Goal: Task Accomplishment & Management: Complete application form

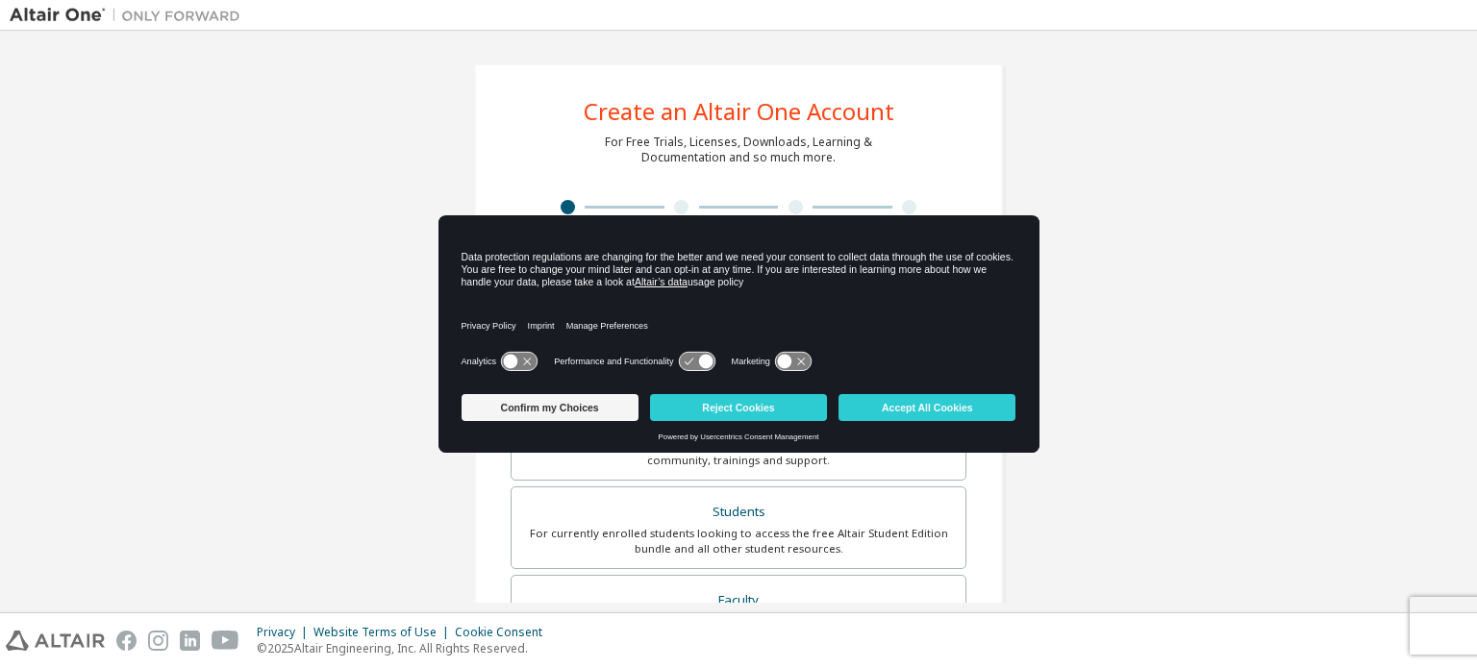
drag, startPoint x: 985, startPoint y: 209, endPoint x: 1030, endPoint y: 201, distance: 45.8
click at [999, 207] on div "Create an Altair One Account For Free Trials, Licenses, Downloads, Learning & D…" at bounding box center [738, 549] width 575 height 1018
click at [1031, 201] on div "Create an Altair One Account For Free Trials, Licenses, Downloads, Learning & D…" at bounding box center [739, 549] width 1458 height 1018
drag, startPoint x: 1043, startPoint y: 199, endPoint x: 1047, endPoint y: 252, distance: 53.0
click at [1063, 203] on div "Create an Altair One Account For Free Trials, Licenses, Downloads, Learning & D…" at bounding box center [739, 549] width 1458 height 1018
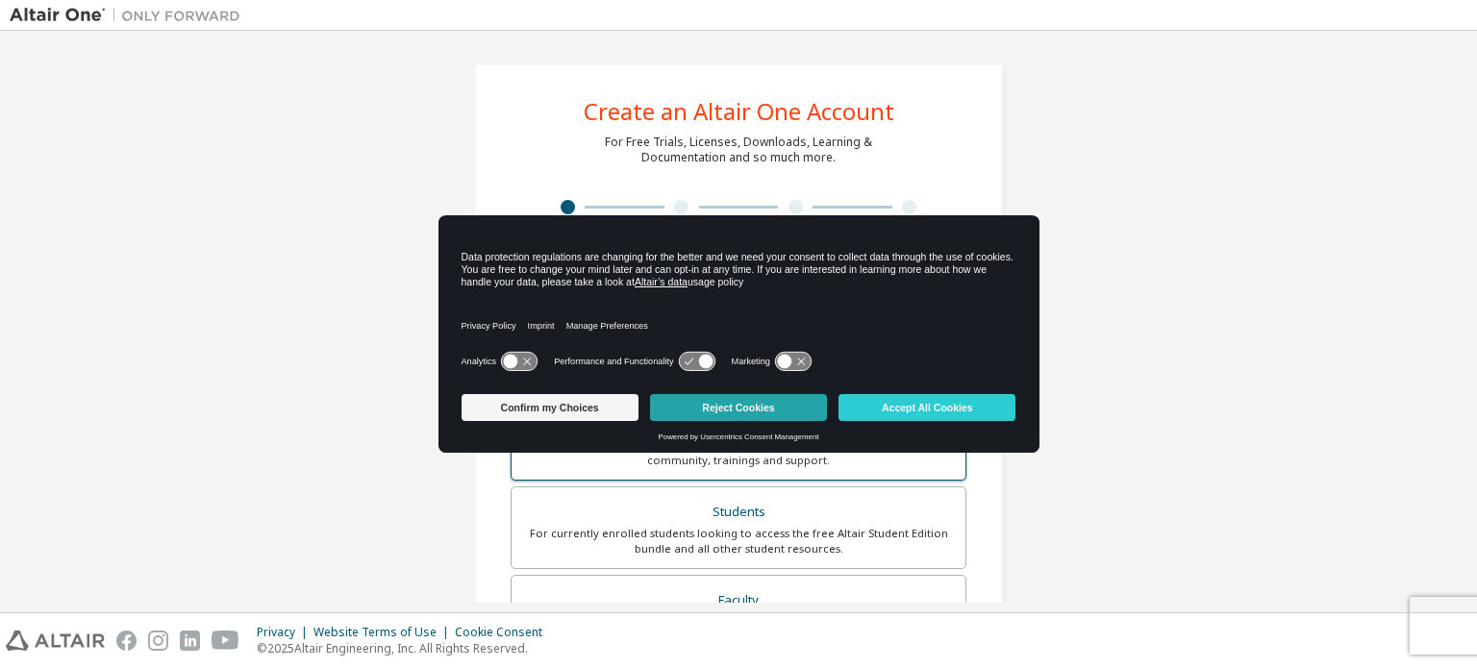
click at [736, 399] on button "Reject Cookies" at bounding box center [738, 407] width 177 height 27
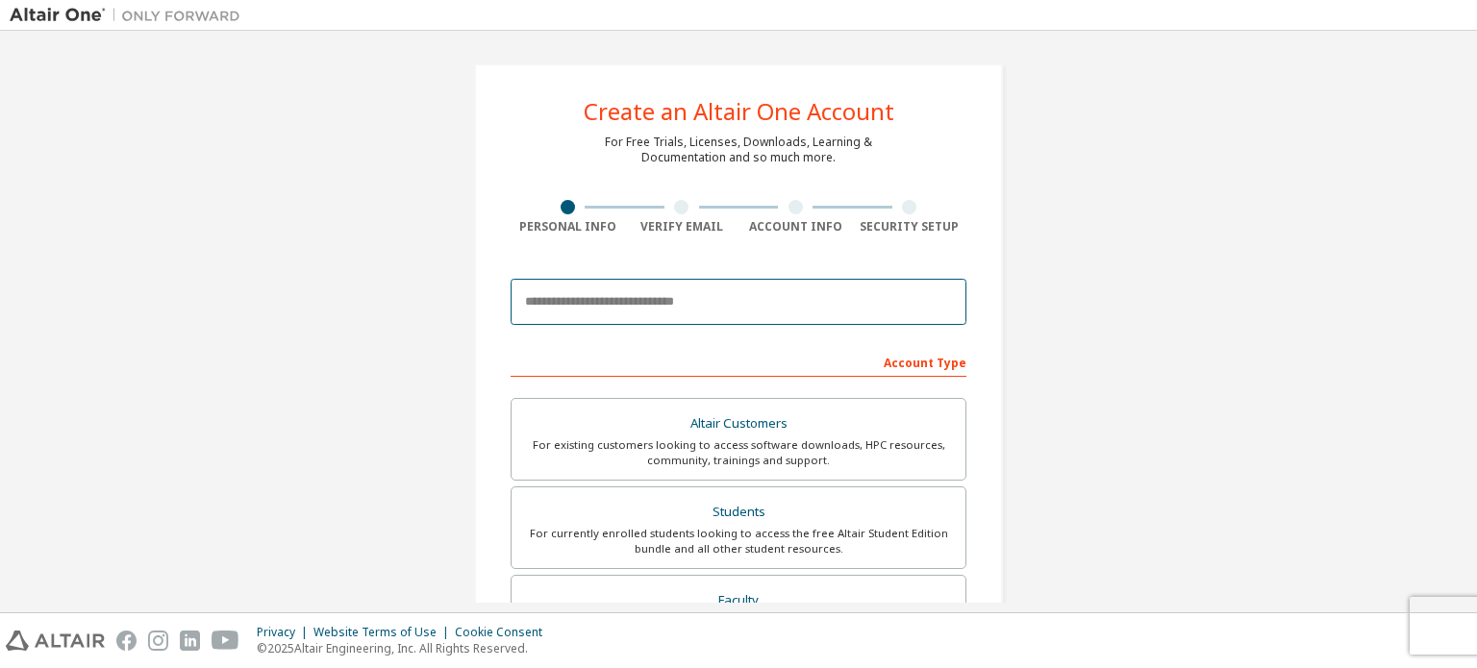
click at [665, 303] on input "email" at bounding box center [739, 302] width 456 height 46
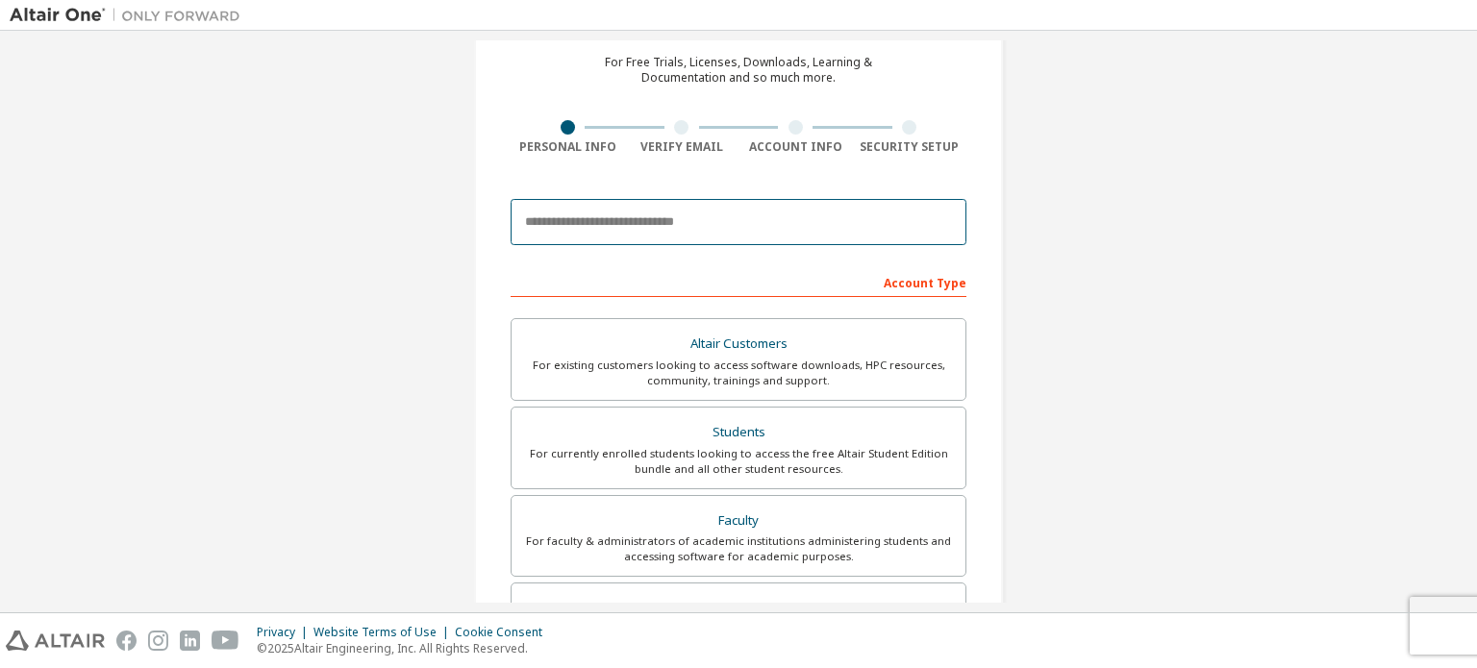
scroll to position [192, 0]
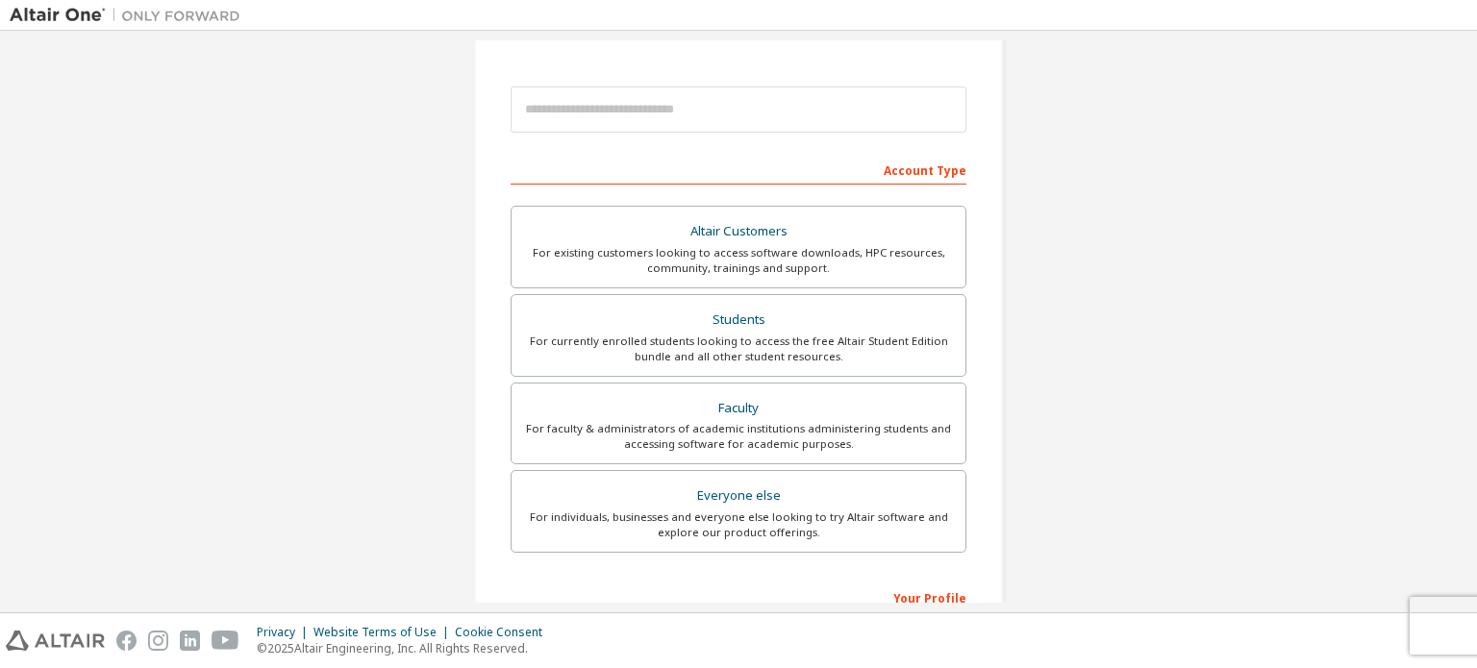
click at [428, 279] on div "Create an Altair One Account For Free Trials, Licenses, Downloads, Learning & D…" at bounding box center [739, 357] width 1458 height 1018
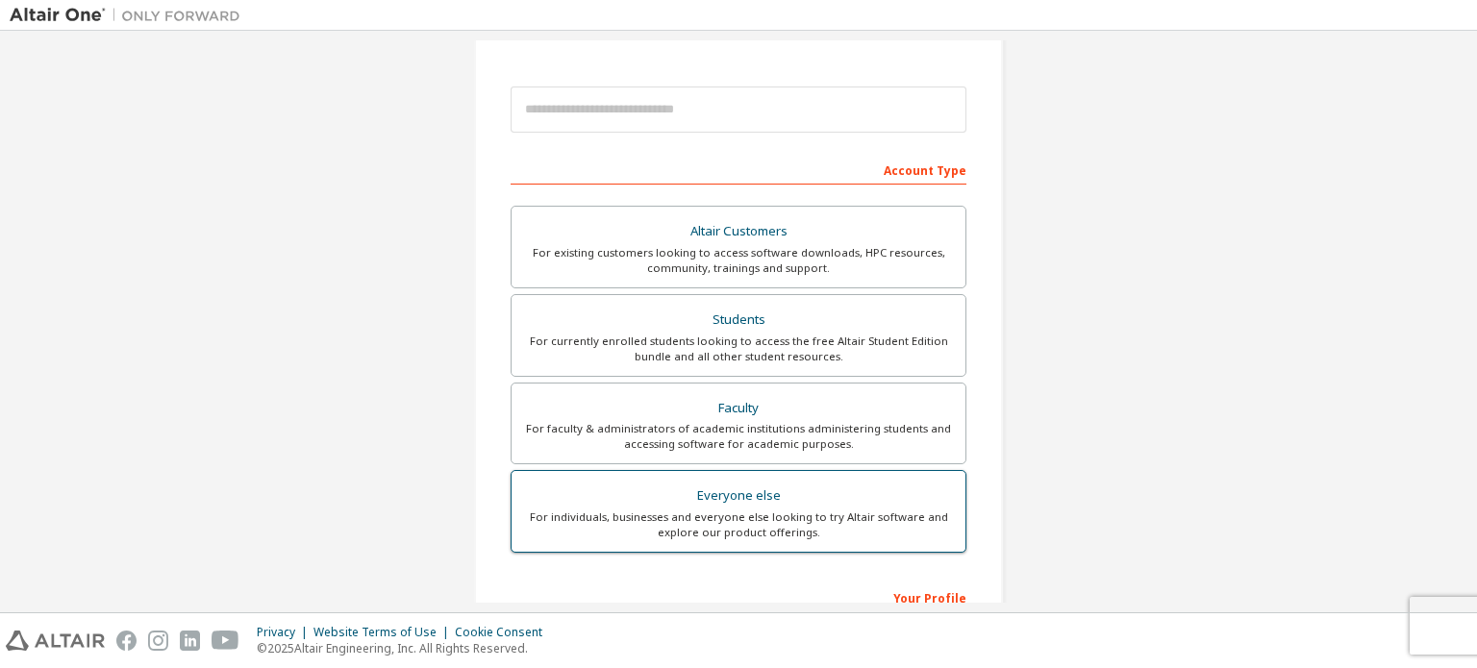
click at [797, 483] on div "Everyone else" at bounding box center [738, 496] width 431 height 27
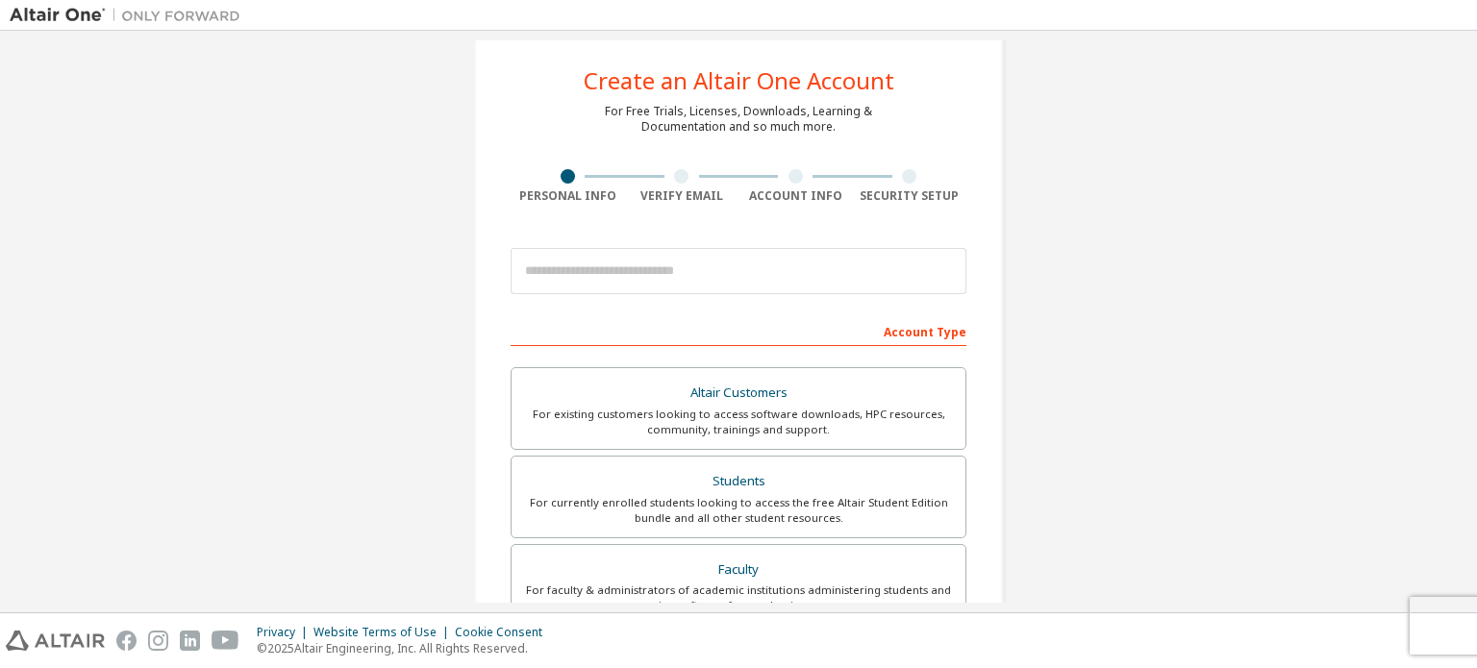
scroll to position [0, 0]
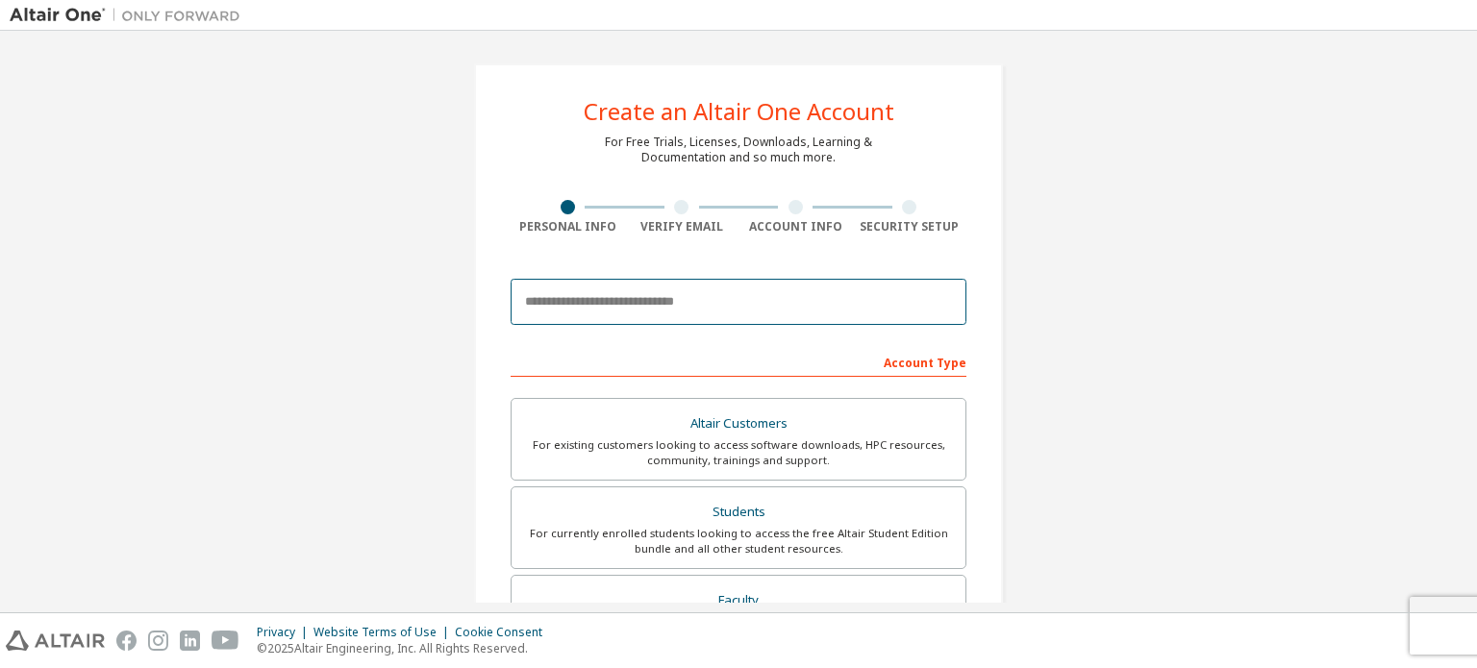
click at [627, 297] on input "email" at bounding box center [739, 302] width 456 height 46
type input "**********"
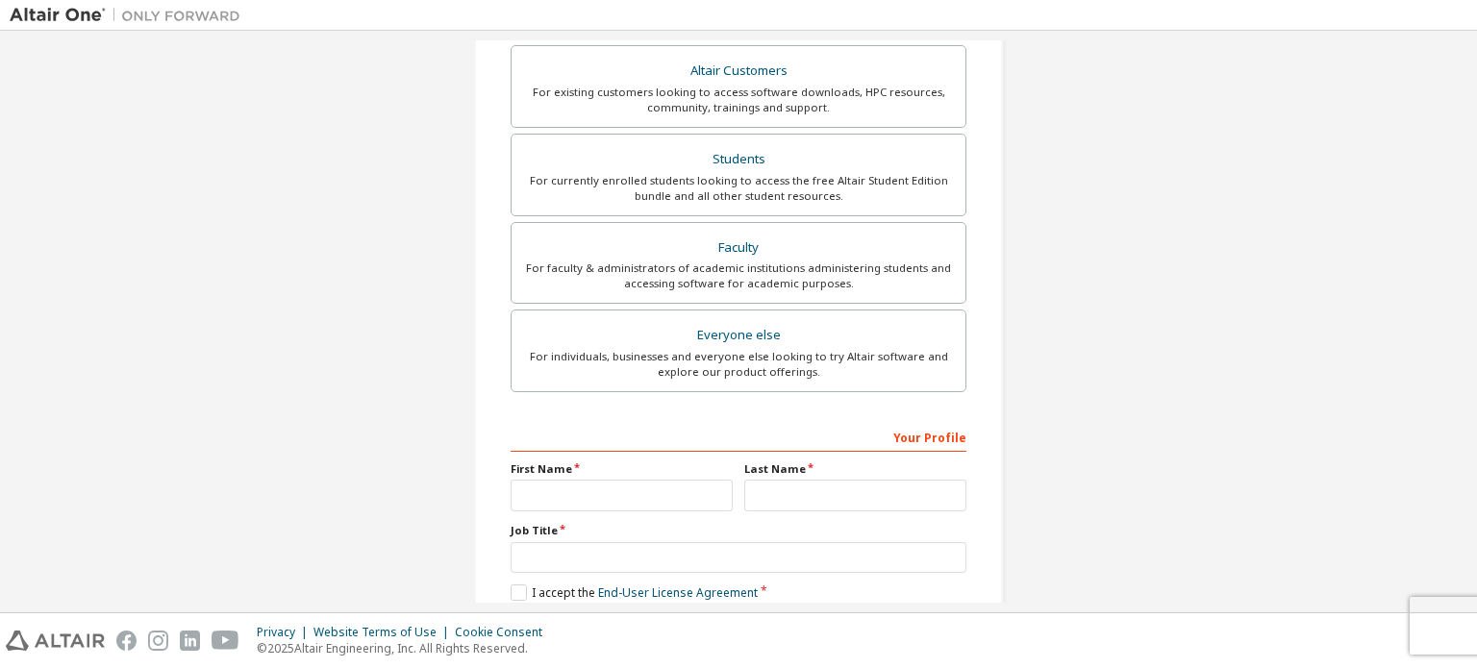
scroll to position [451, 0]
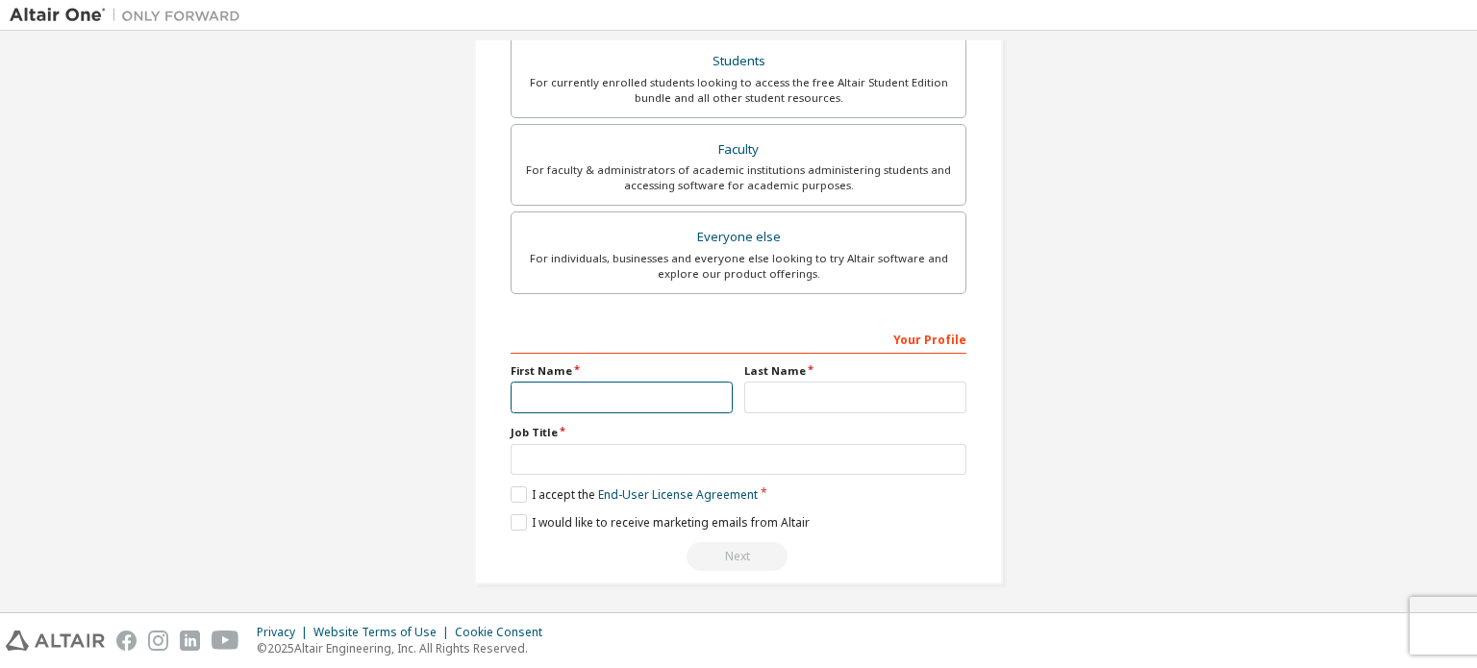
click at [558, 396] on input "text" at bounding box center [622, 398] width 222 height 32
click at [557, 396] on input "text" at bounding box center [622, 398] width 222 height 32
type input "******"
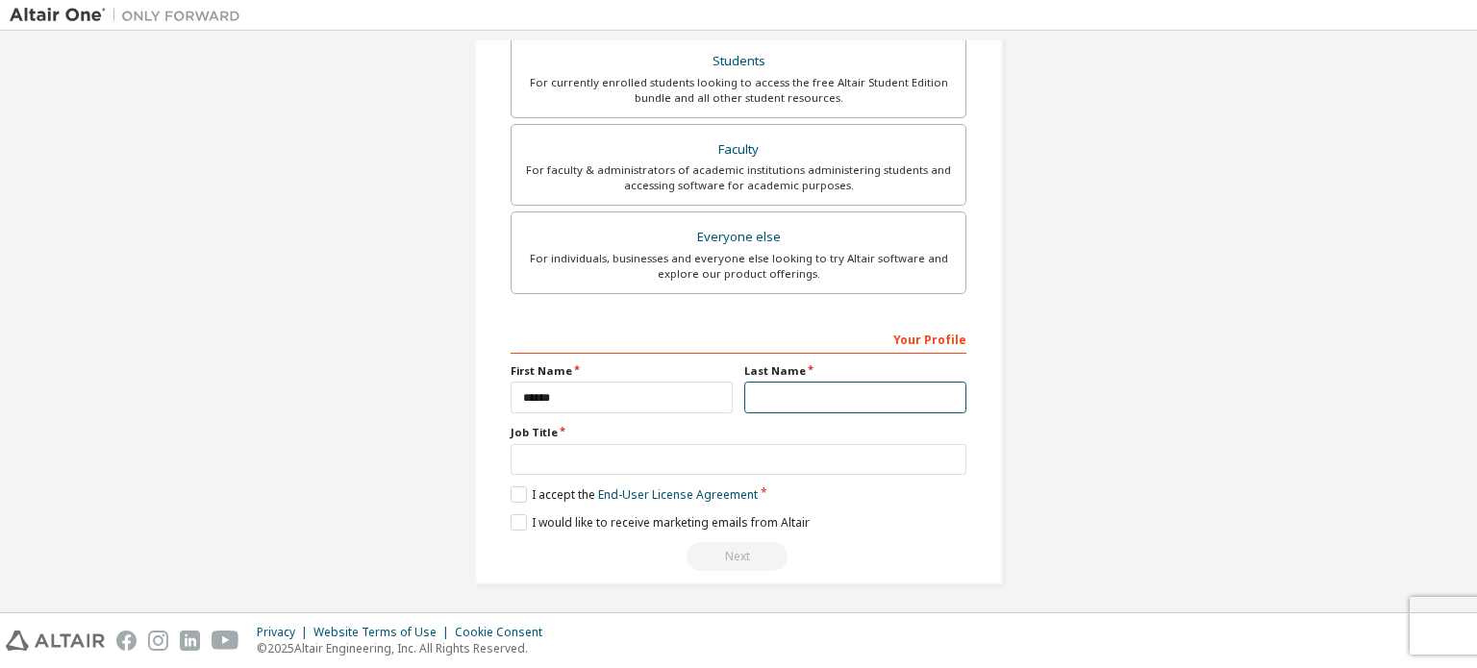
type input "**********"
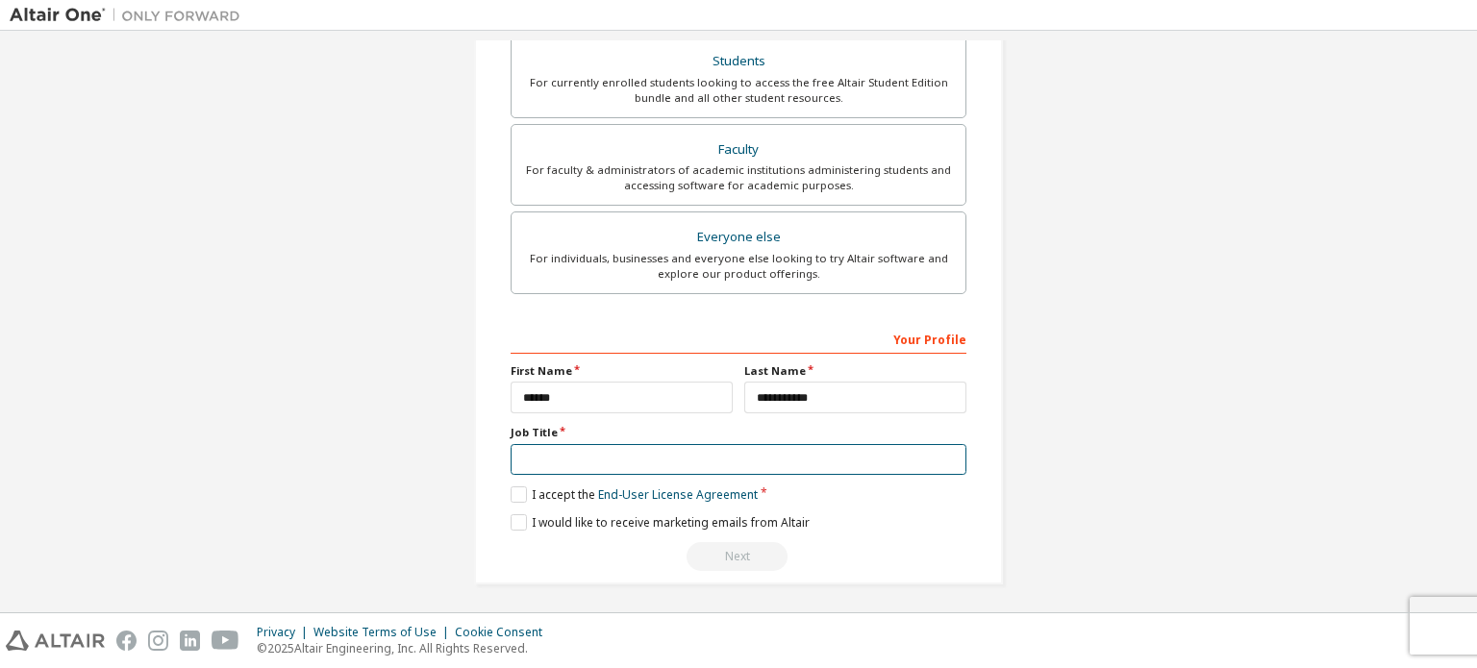
click at [611, 448] on input "text" at bounding box center [739, 460] width 456 height 32
type input "********"
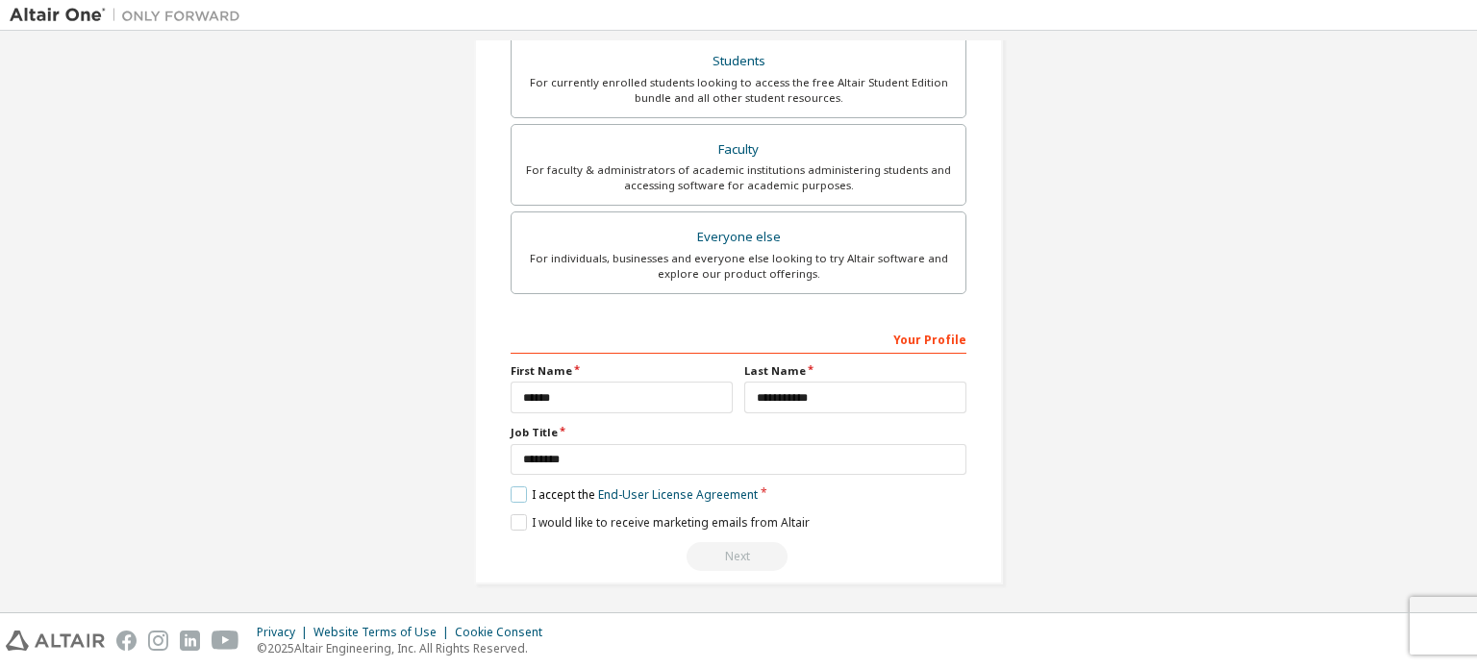
click at [535, 488] on label "I accept the End-User License Agreement" at bounding box center [634, 495] width 247 height 16
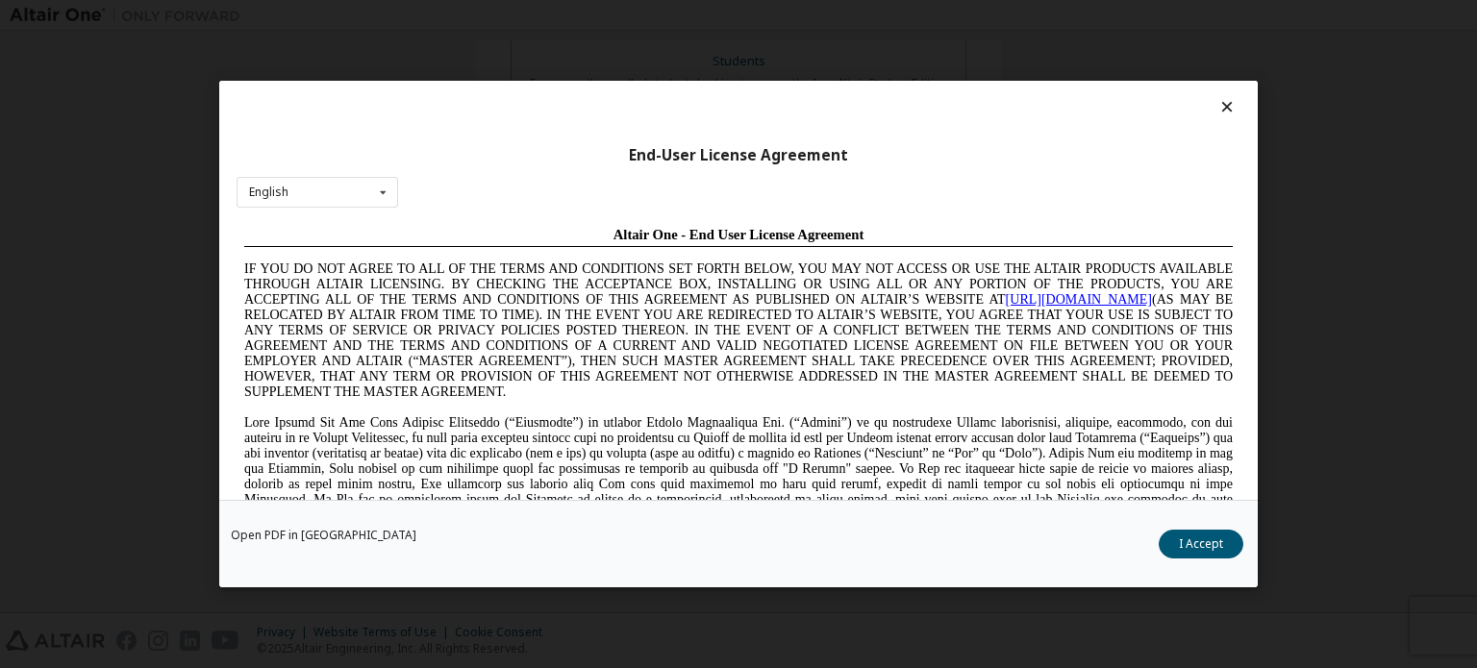
scroll to position [0, 0]
drag, startPoint x: 1176, startPoint y: 529, endPoint x: 1184, endPoint y: 539, distance: 12.3
click at [1176, 530] on div "Open PDF in New Tab I Accept" at bounding box center [738, 544] width 1039 height 88
click at [1185, 539] on button "I Accept" at bounding box center [1201, 544] width 85 height 29
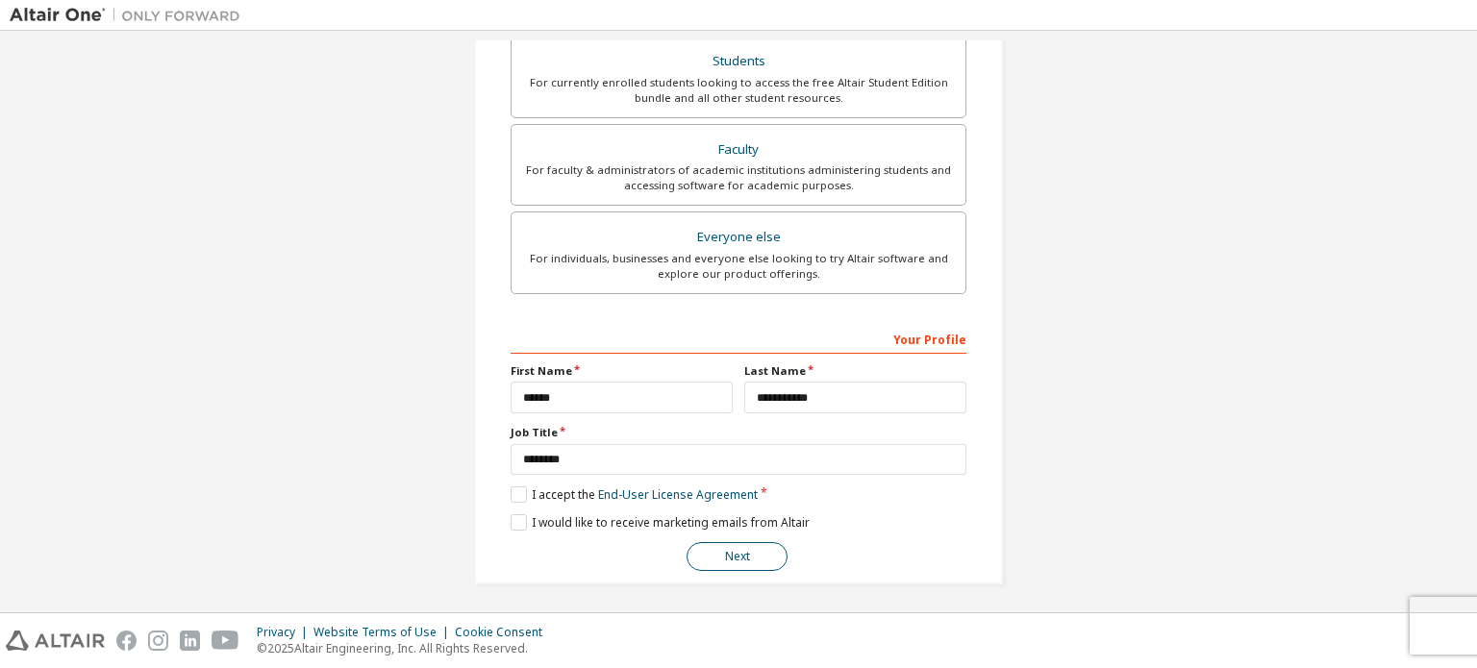
click at [741, 557] on button "Next" at bounding box center [737, 556] width 101 height 29
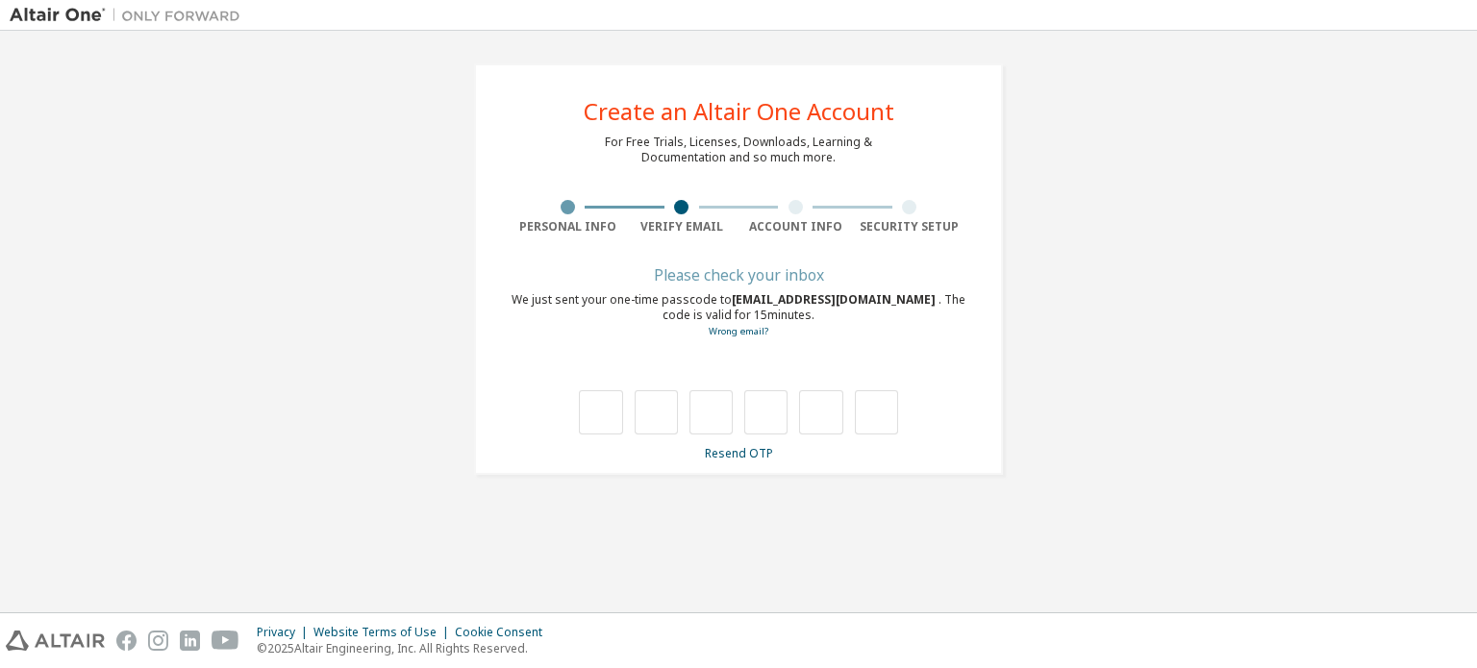
type input "*"
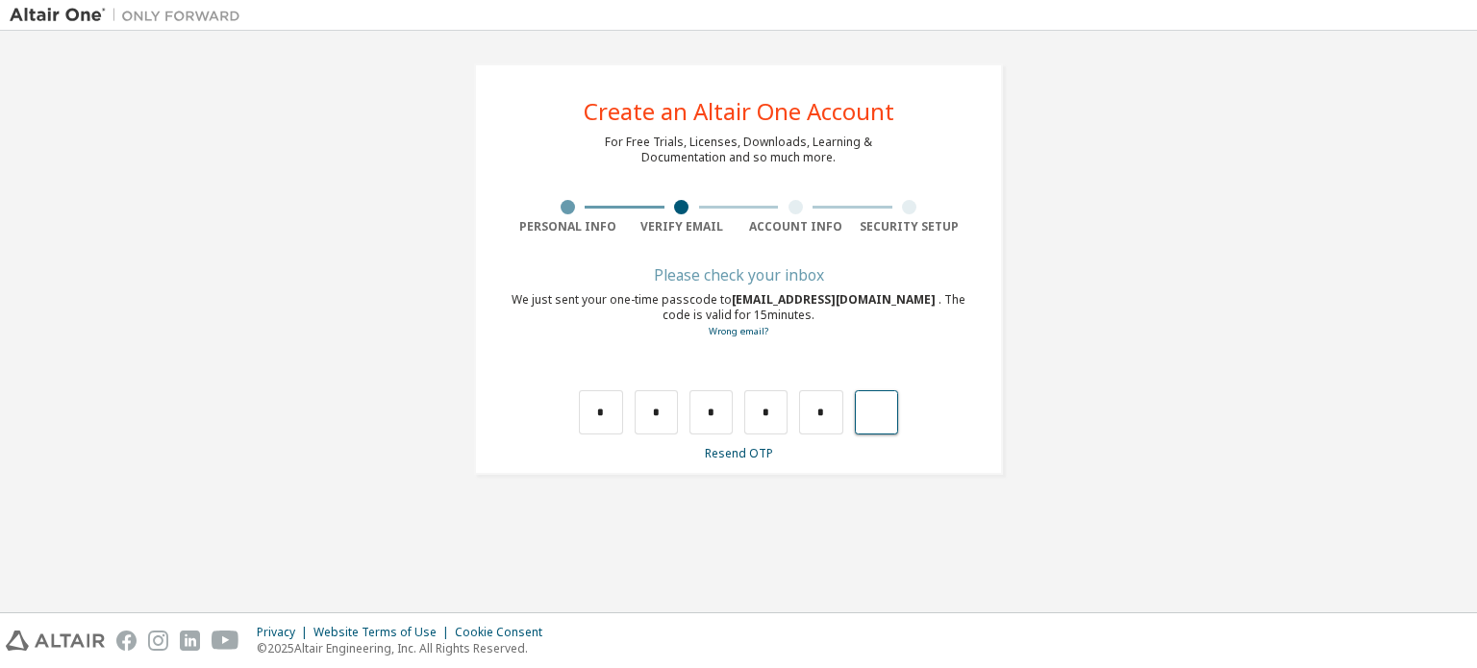
type input "*"
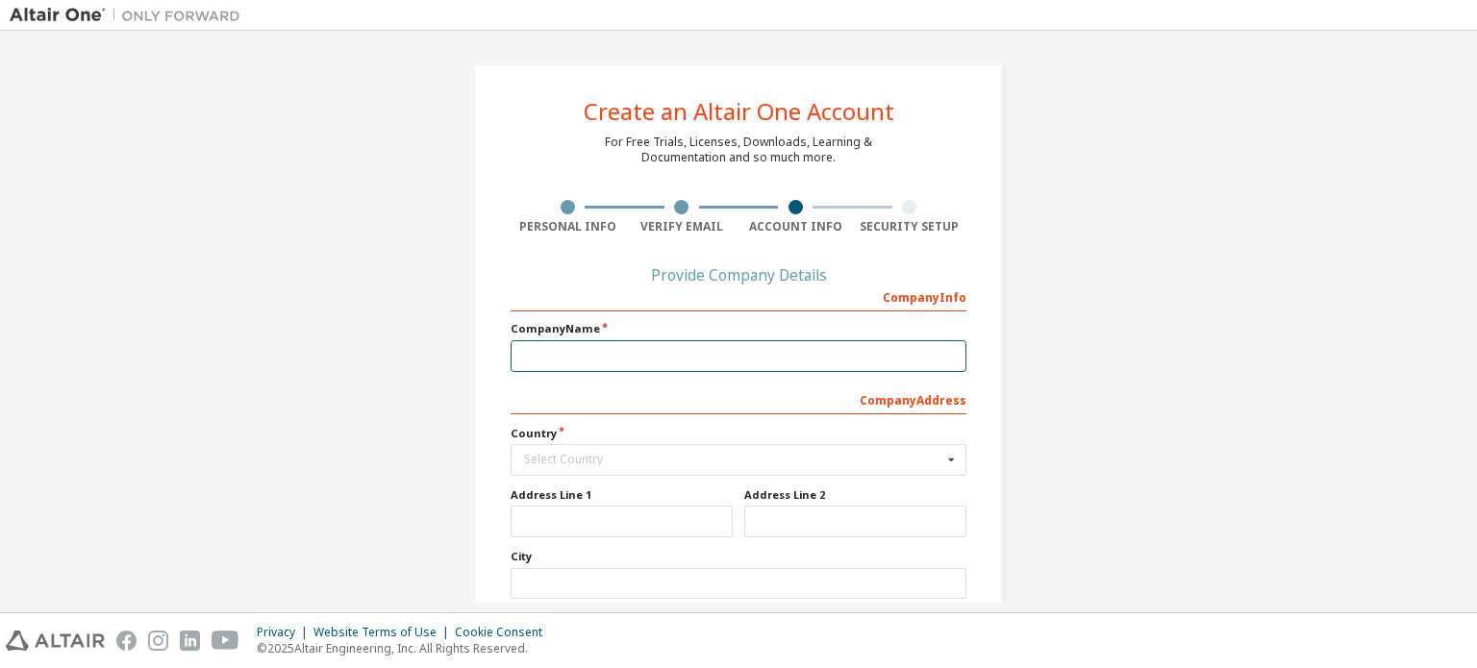
click at [665, 350] on input "text" at bounding box center [739, 356] width 456 height 32
click at [932, 293] on div "Company Info" at bounding box center [739, 296] width 456 height 31
click at [734, 353] on input "text" at bounding box center [739, 356] width 456 height 32
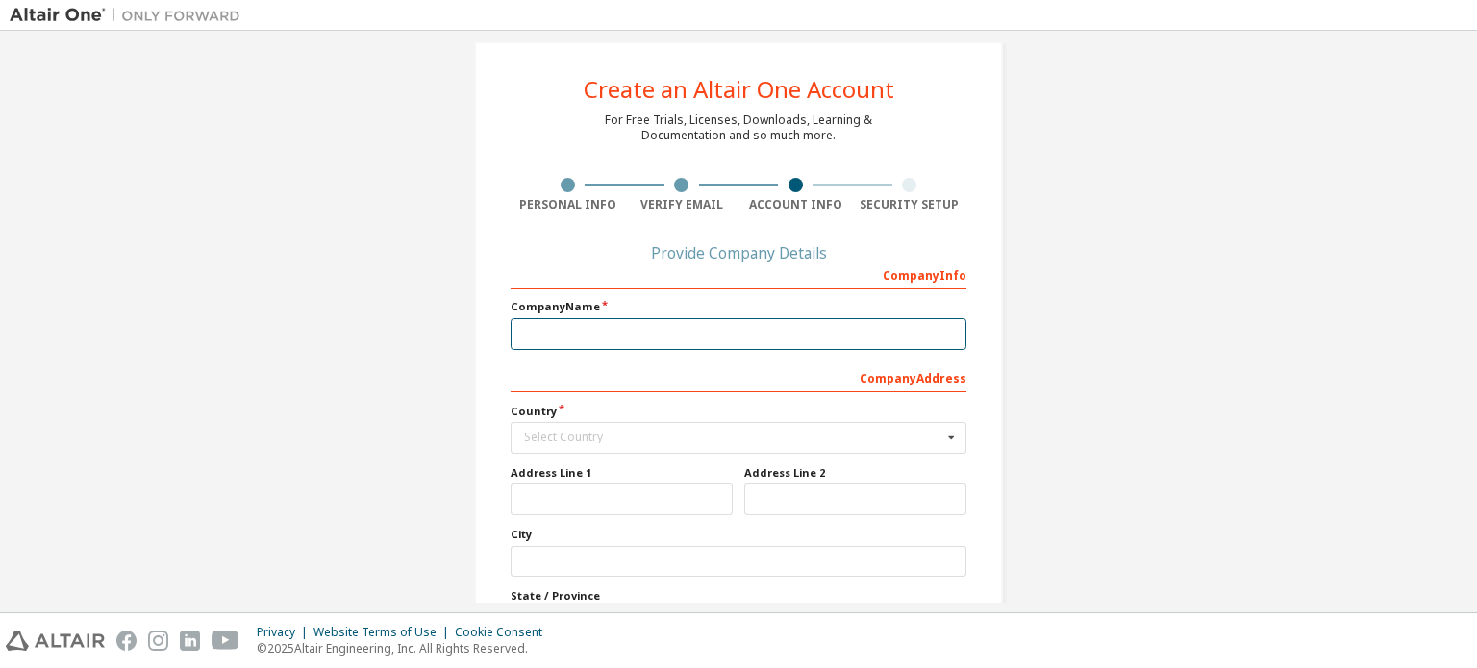
scroll to position [13, 0]
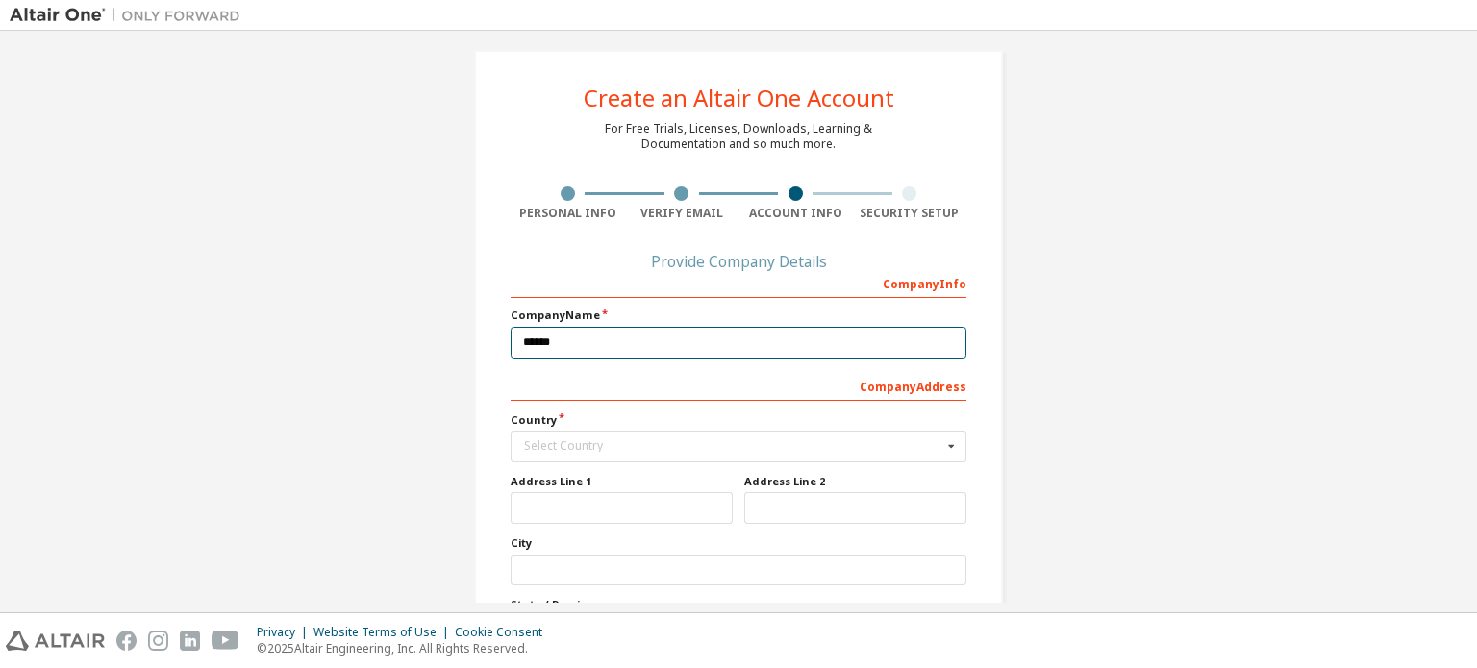
type input "******"
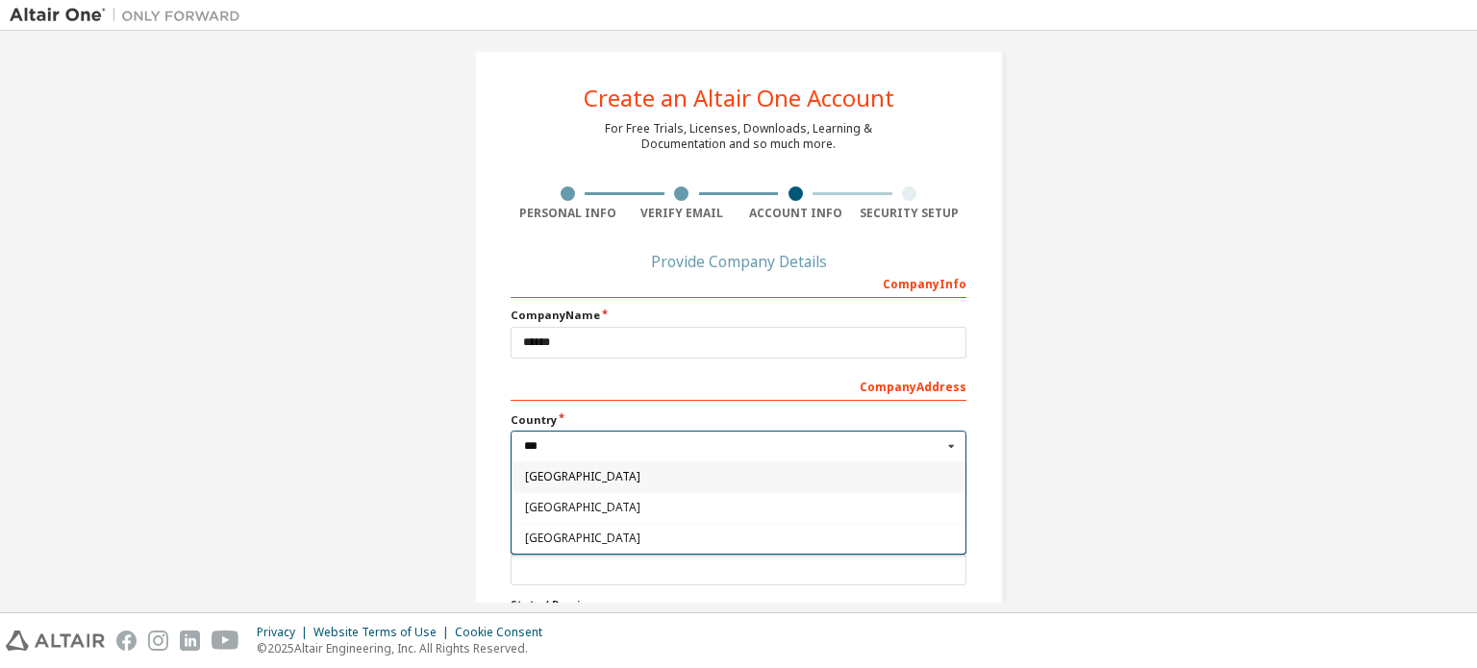
type input "***"
click at [614, 476] on span "[GEOGRAPHIC_DATA]" at bounding box center [739, 477] width 428 height 12
type input "***"
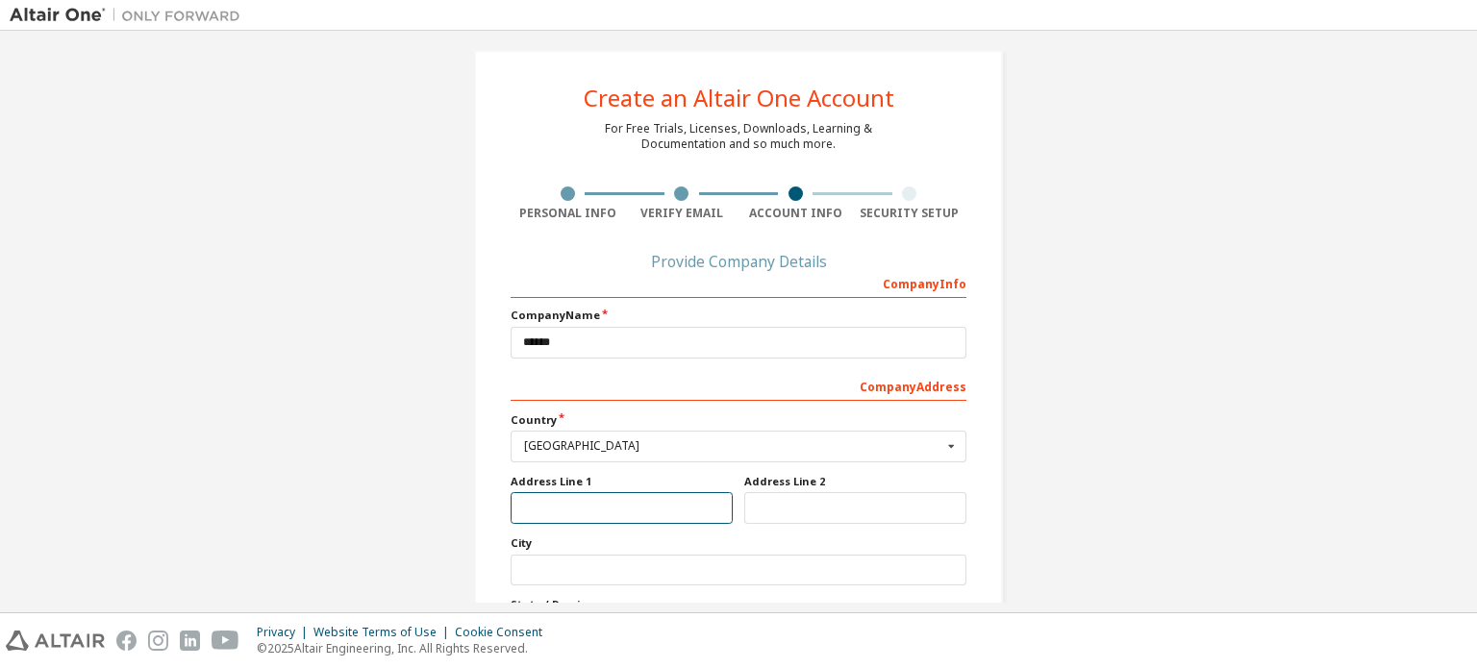
click at [599, 507] on input "text" at bounding box center [622, 508] width 222 height 32
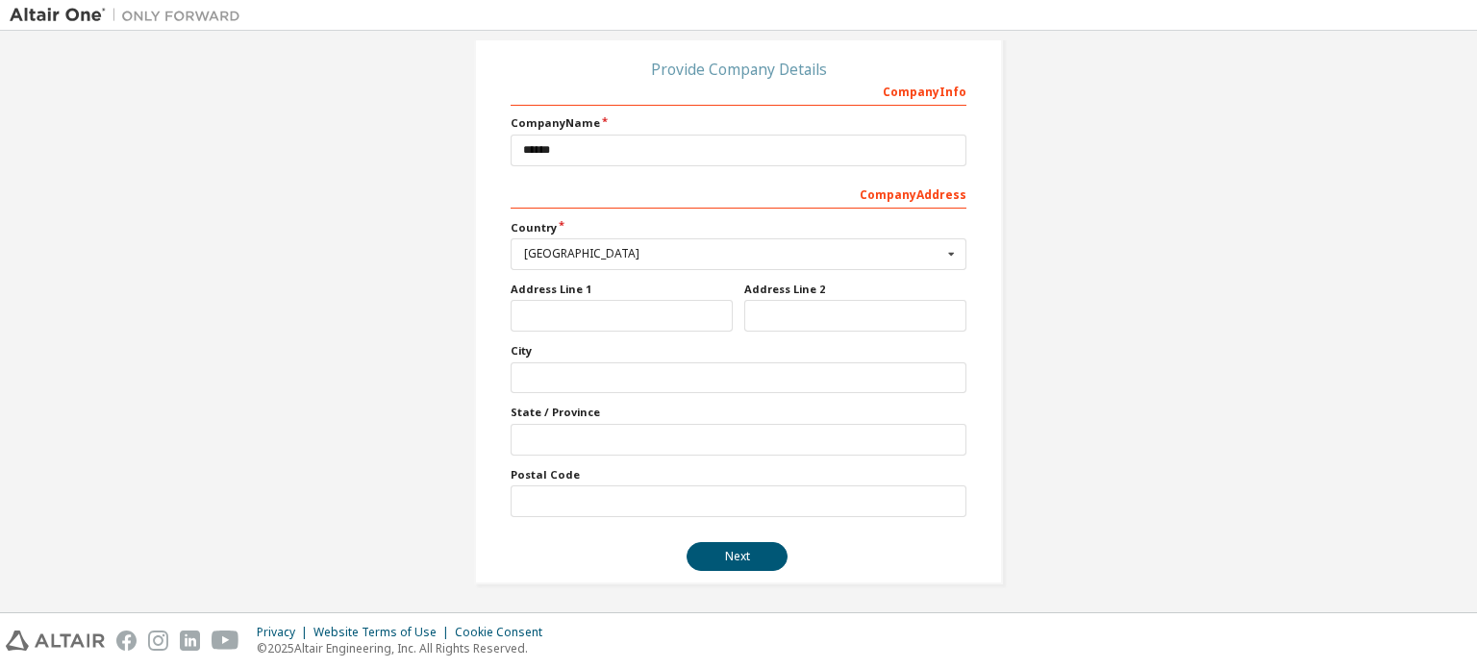
click at [395, 418] on div "Create an Altair One Account For Free Trials, Licenses, Downloads, Learning & D…" at bounding box center [739, 221] width 1458 height 773
click at [749, 547] on button "Next" at bounding box center [737, 556] width 101 height 29
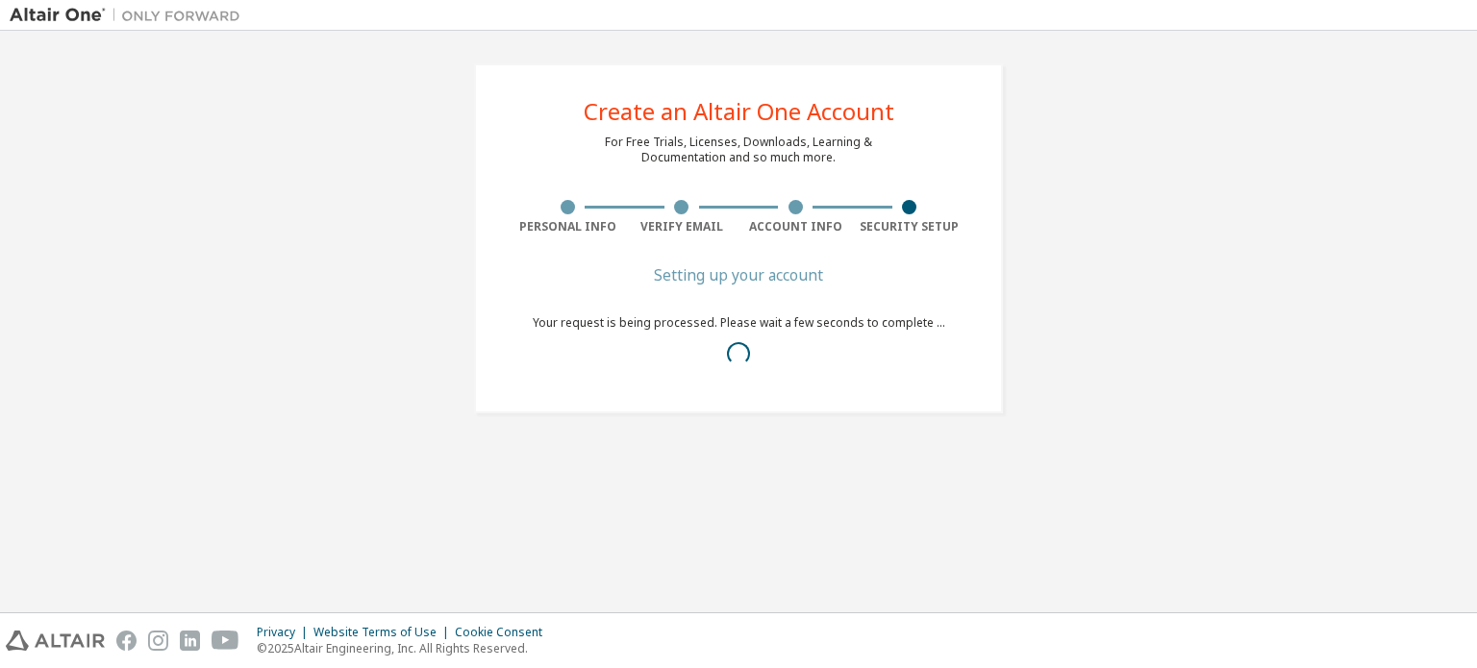
scroll to position [0, 0]
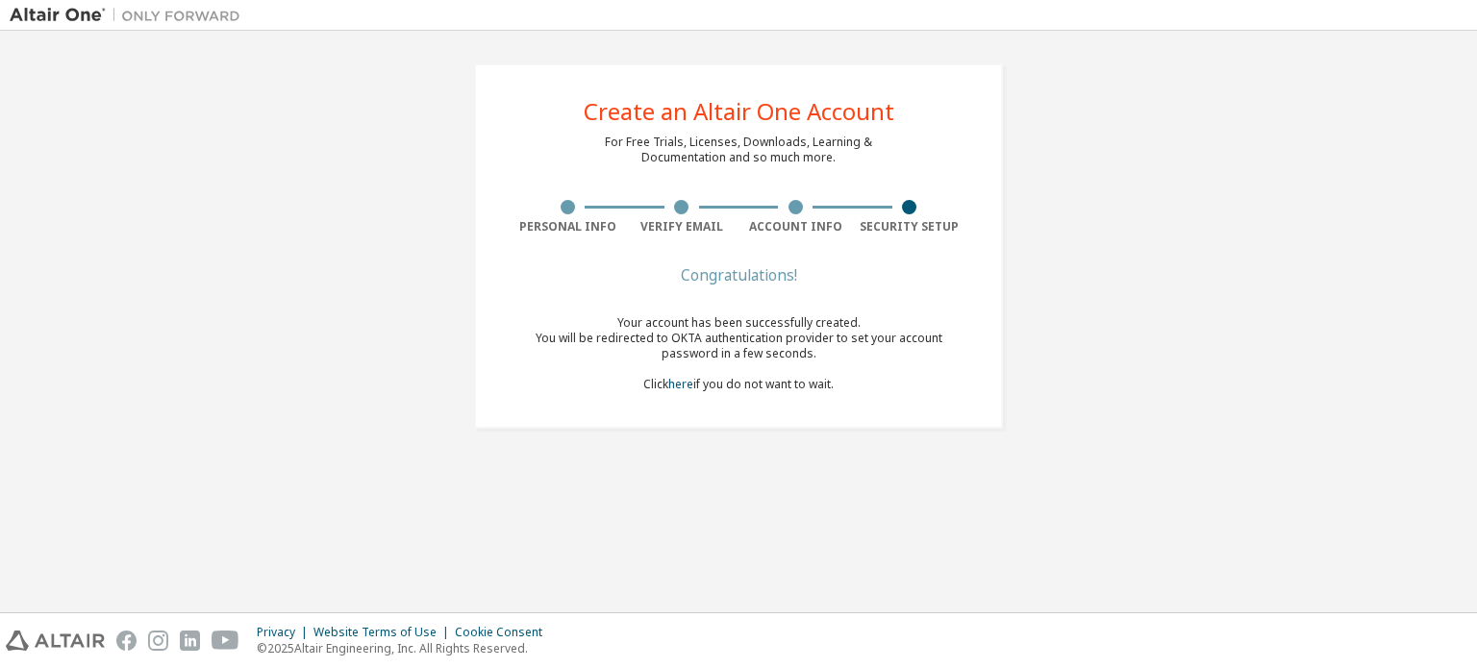
drag, startPoint x: 717, startPoint y: 321, endPoint x: 852, endPoint y: 389, distance: 151.0
click at [852, 389] on div "Your account has been successfully created. You will be redirected to OKTA auth…" at bounding box center [739, 353] width 456 height 77
click at [772, 386] on div "Your account has been successfully created. You will be redirected to OKTA auth…" at bounding box center [739, 353] width 456 height 77
drag, startPoint x: 816, startPoint y: 384, endPoint x: 721, endPoint y: 388, distance: 95.3
click at [789, 384] on div "Your account has been successfully created. You will be redirected to OKTA auth…" at bounding box center [739, 353] width 456 height 77
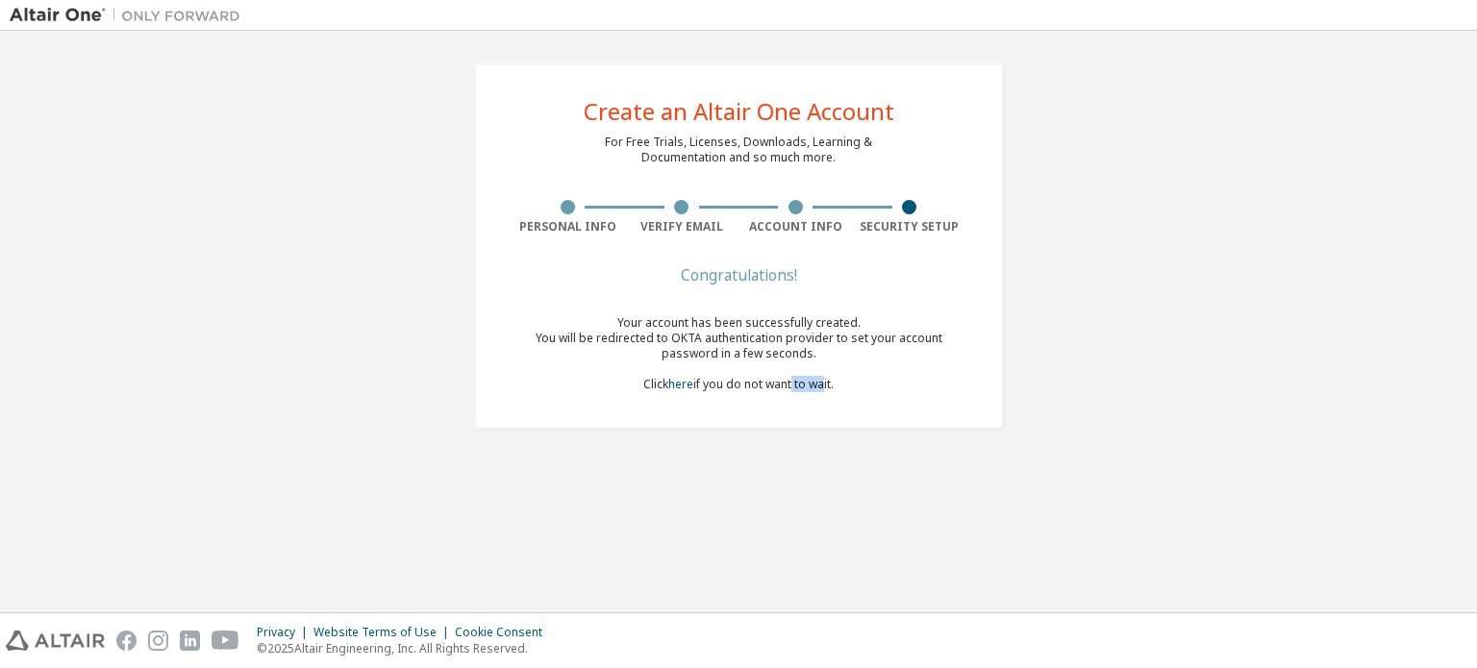
drag, startPoint x: 684, startPoint y: 387, endPoint x: 705, endPoint y: 384, distance: 21.4
click at [685, 387] on link "here" at bounding box center [680, 384] width 25 height 16
